Goal: Navigation & Orientation: Find specific page/section

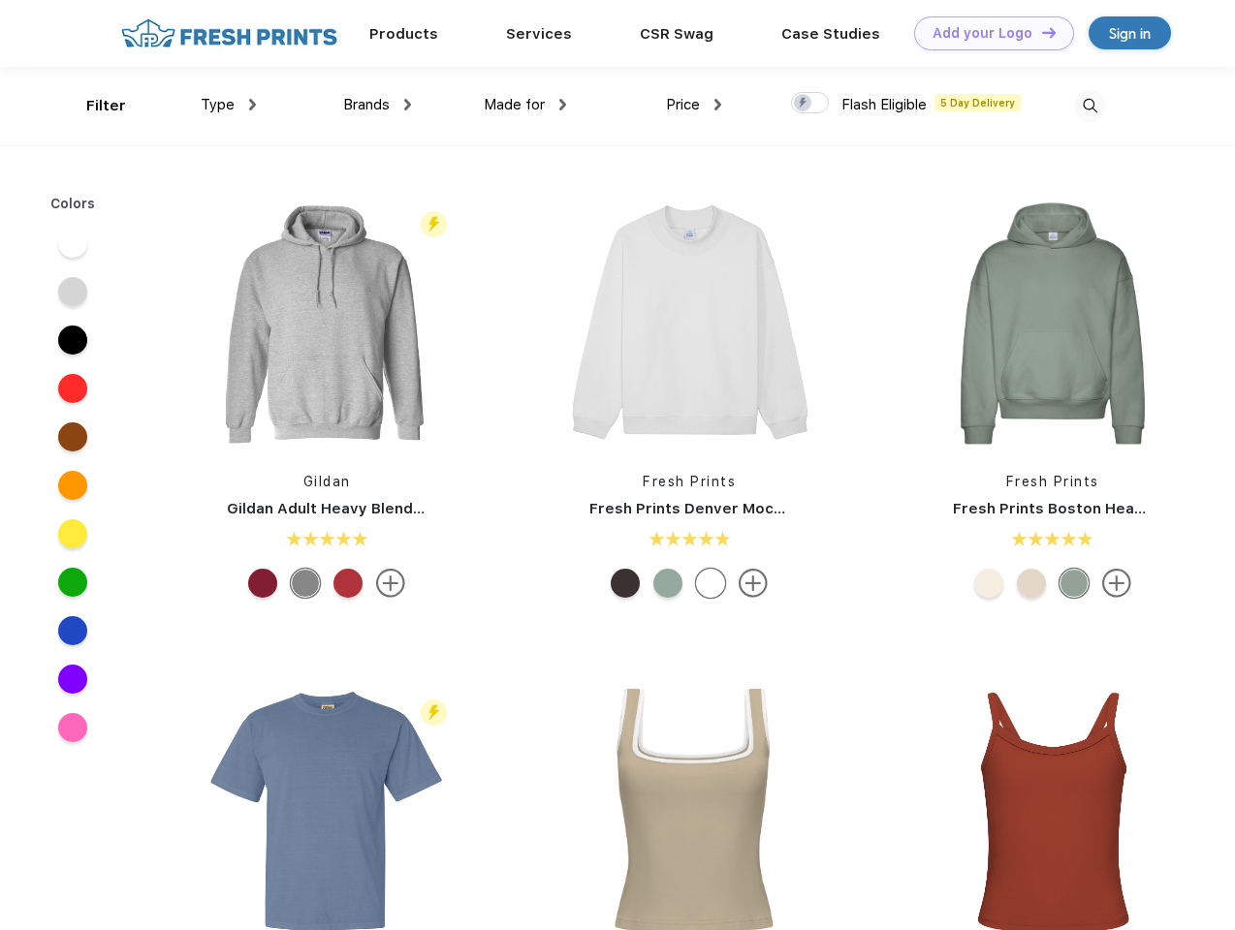
scroll to position [1, 0]
click at [986, 33] on link "Add your Logo Design Tool" at bounding box center [994, 33] width 160 height 34
click at [0, 0] on div "Design Tool" at bounding box center [0, 0] width 0 height 0
click at [1040, 32] on link "Add your Logo Design Tool" at bounding box center [994, 33] width 160 height 34
click at [93, 106] on div "Filter" at bounding box center [106, 106] width 40 height 22
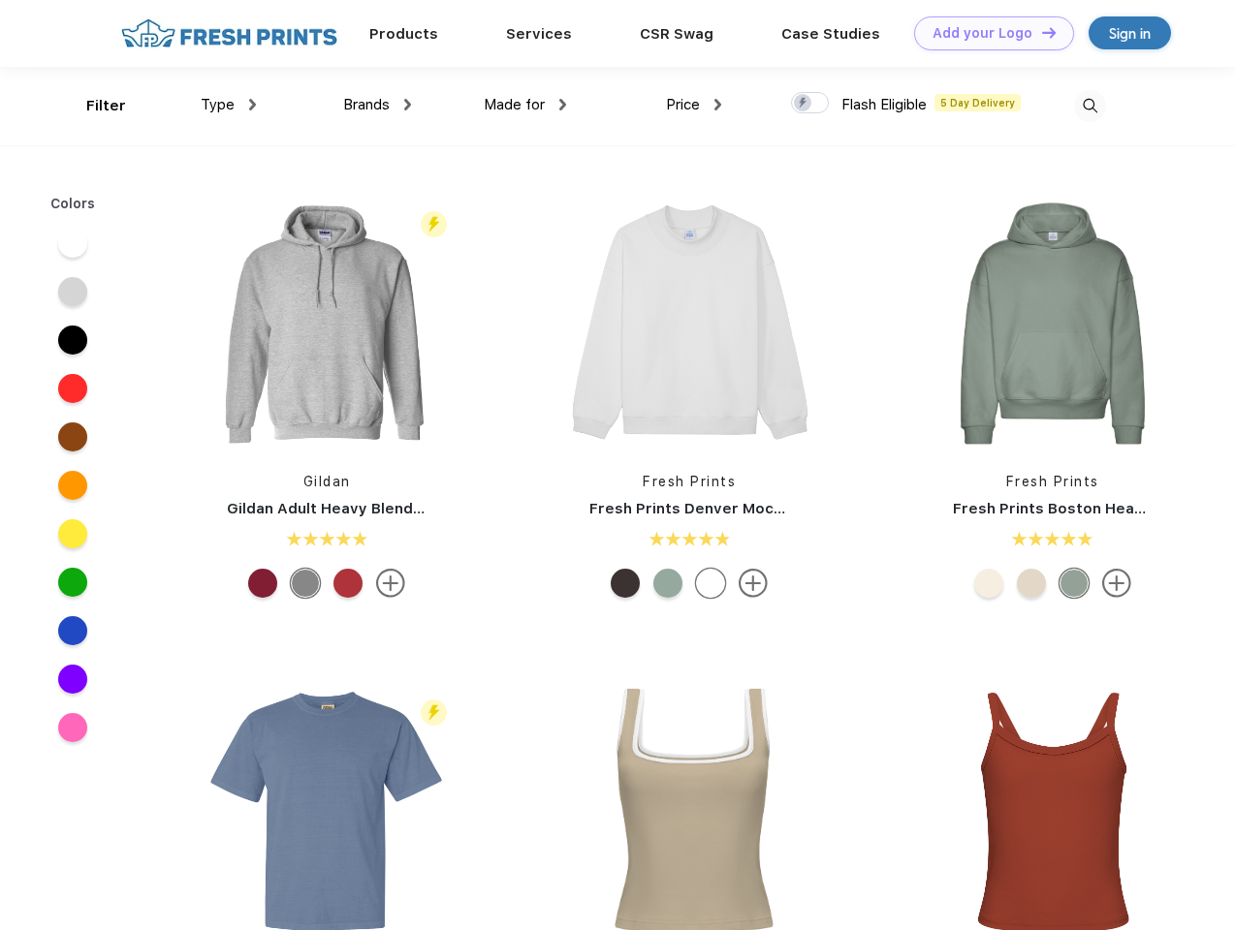
click at [229, 105] on span "Type" at bounding box center [218, 104] width 34 height 17
click at [377, 105] on span "Brands" at bounding box center [366, 104] width 47 height 17
click at [525, 105] on span "Made for" at bounding box center [514, 104] width 61 height 17
click at [694, 105] on span "Price" at bounding box center [683, 104] width 34 height 17
click at [810, 104] on div at bounding box center [810, 102] width 38 height 21
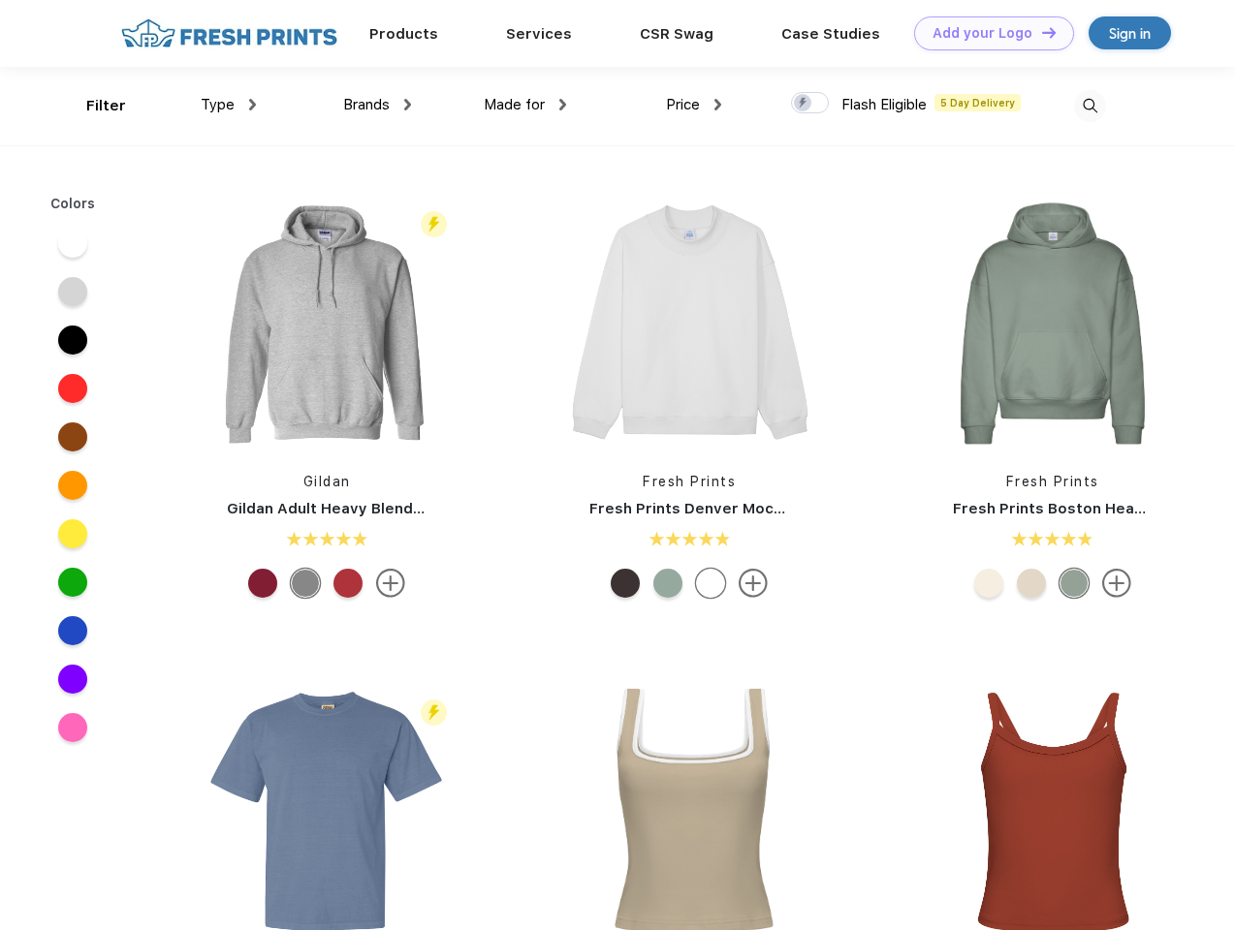
click at [803, 104] on input "checkbox" at bounding box center [797, 97] width 13 height 13
click at [1089, 106] on img at bounding box center [1090, 106] width 32 height 32
